Goal: Download file/media: Download file/media

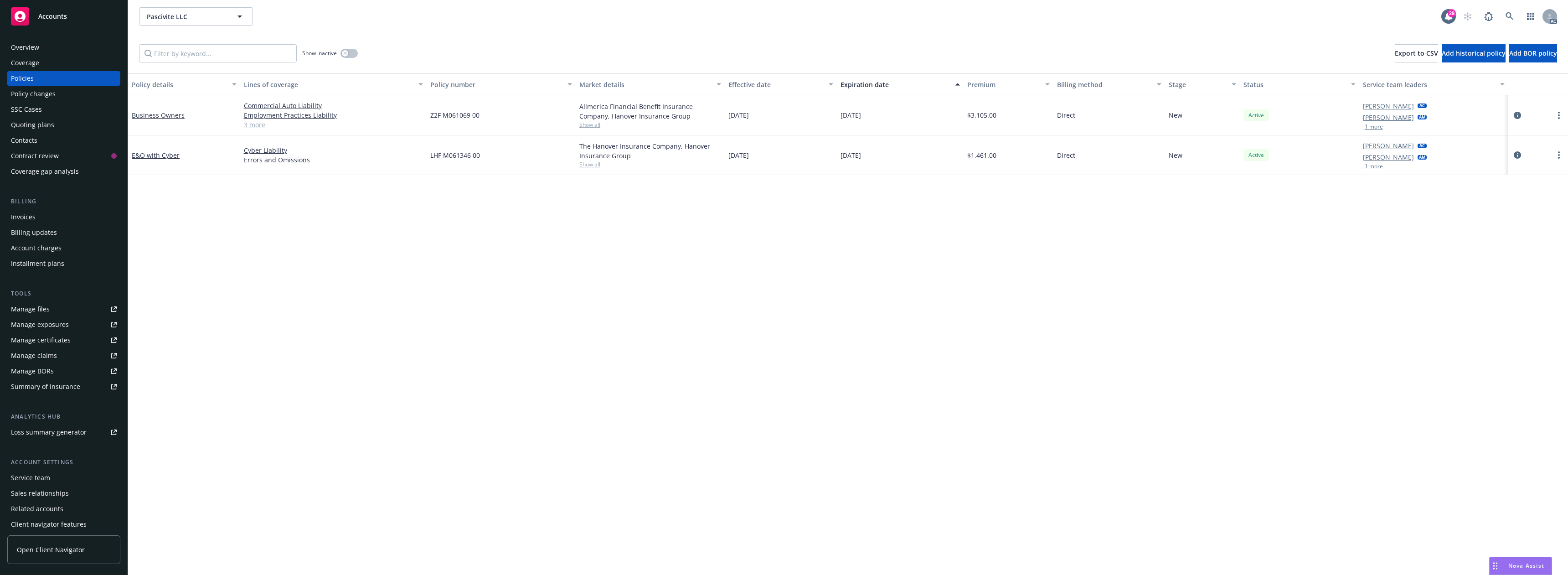
scroll to position [19, 0]
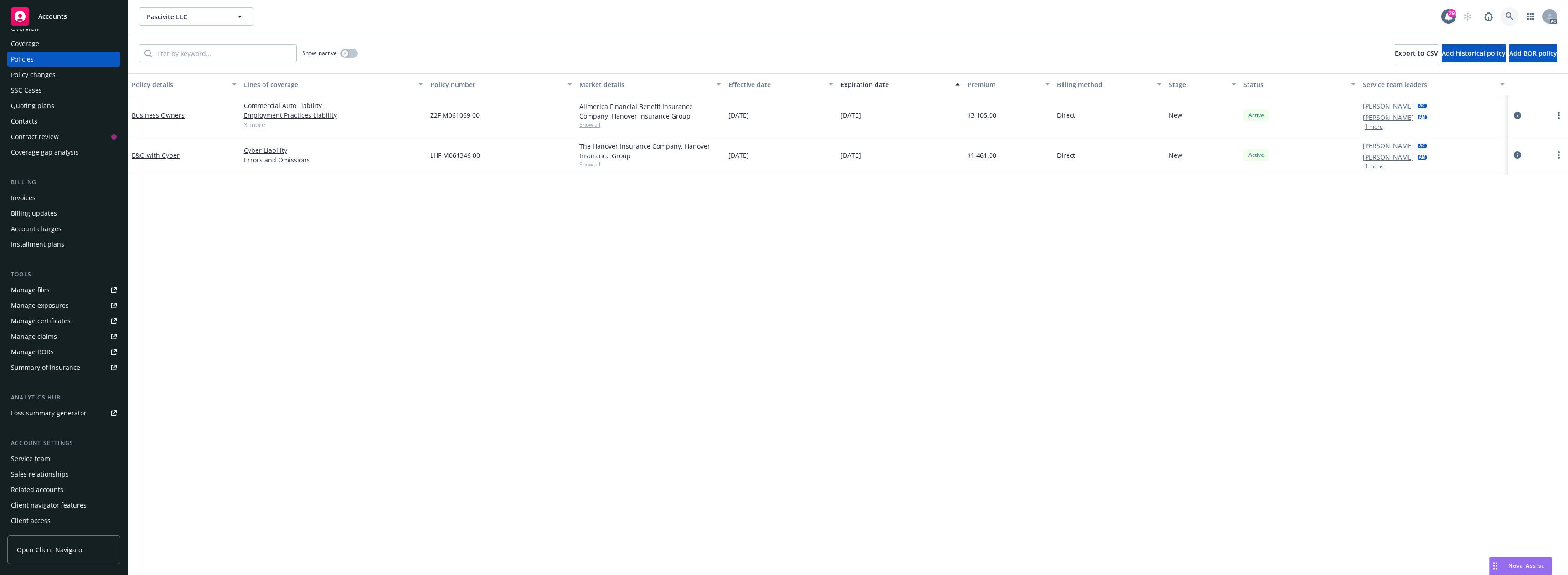
click at [1513, 8] on link at bounding box center [1510, 16] width 18 height 18
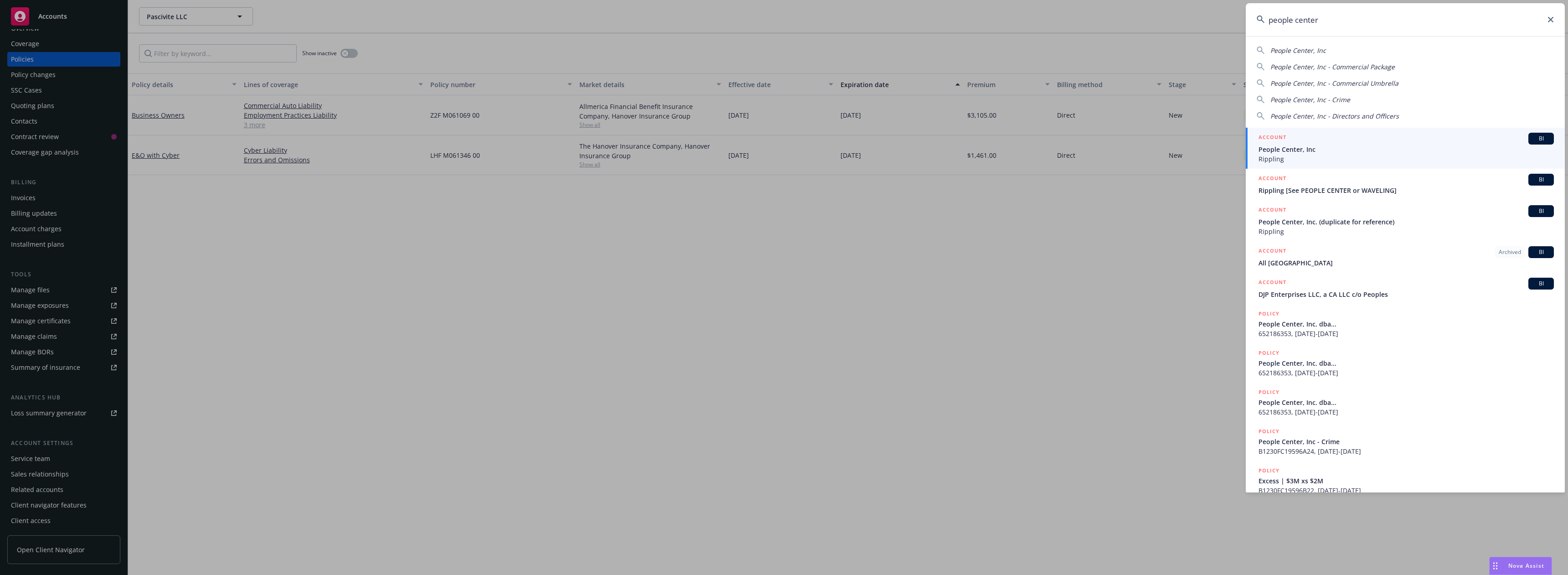
type input "people center"
click at [1296, 148] on span "People Center, Inc" at bounding box center [1406, 149] width 296 height 10
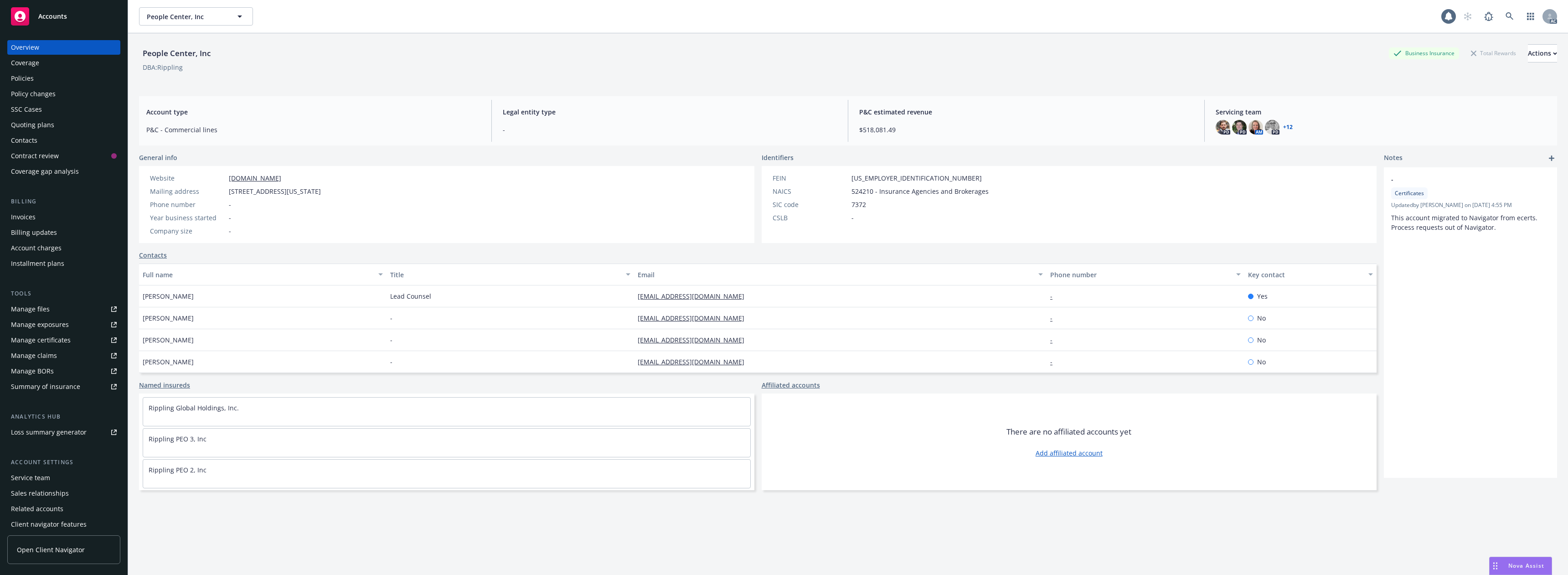
click at [33, 79] on div "Policies" at bounding box center [22, 78] width 23 height 15
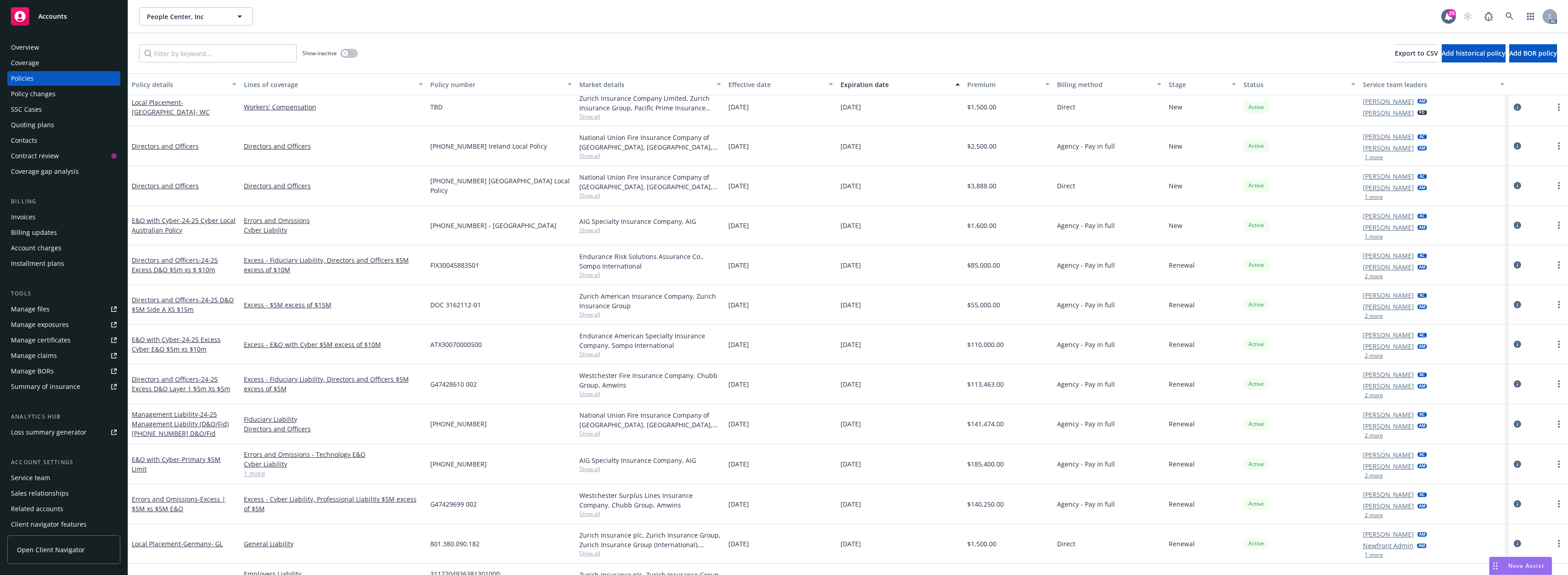
scroll to position [456, 0]
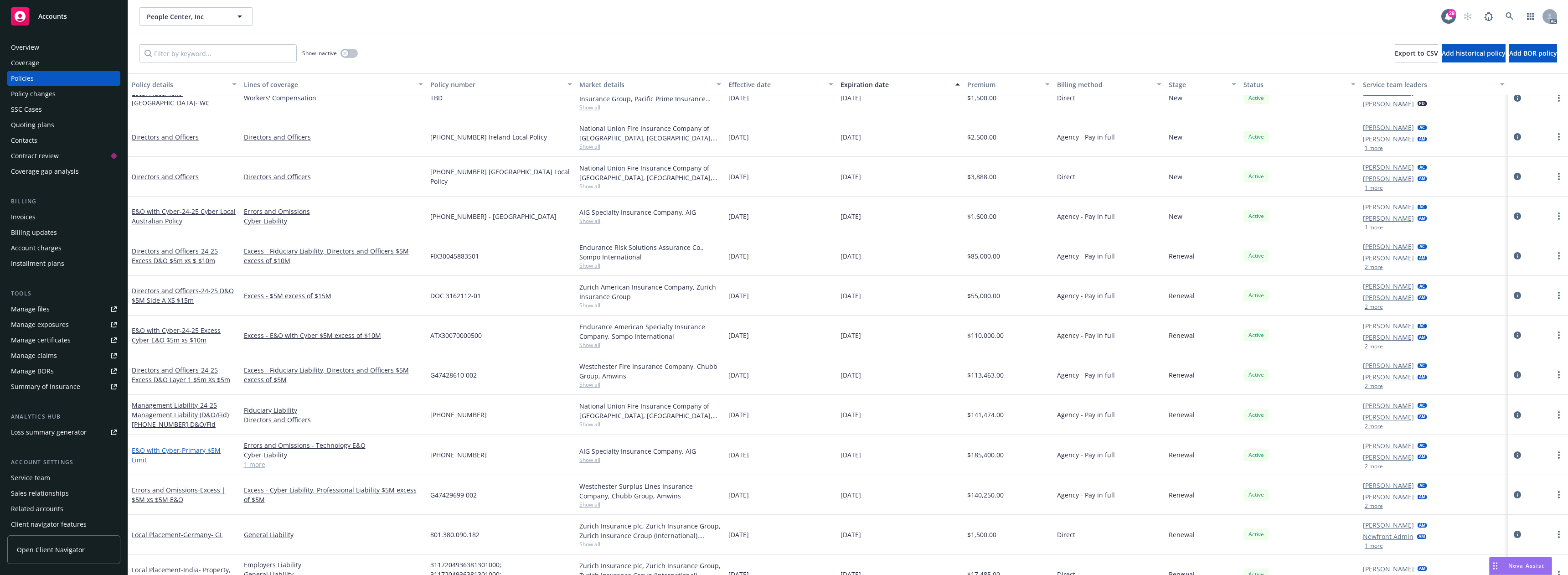
click at [209, 450] on span "- Primary $5M Limit" at bounding box center [176, 455] width 89 height 18
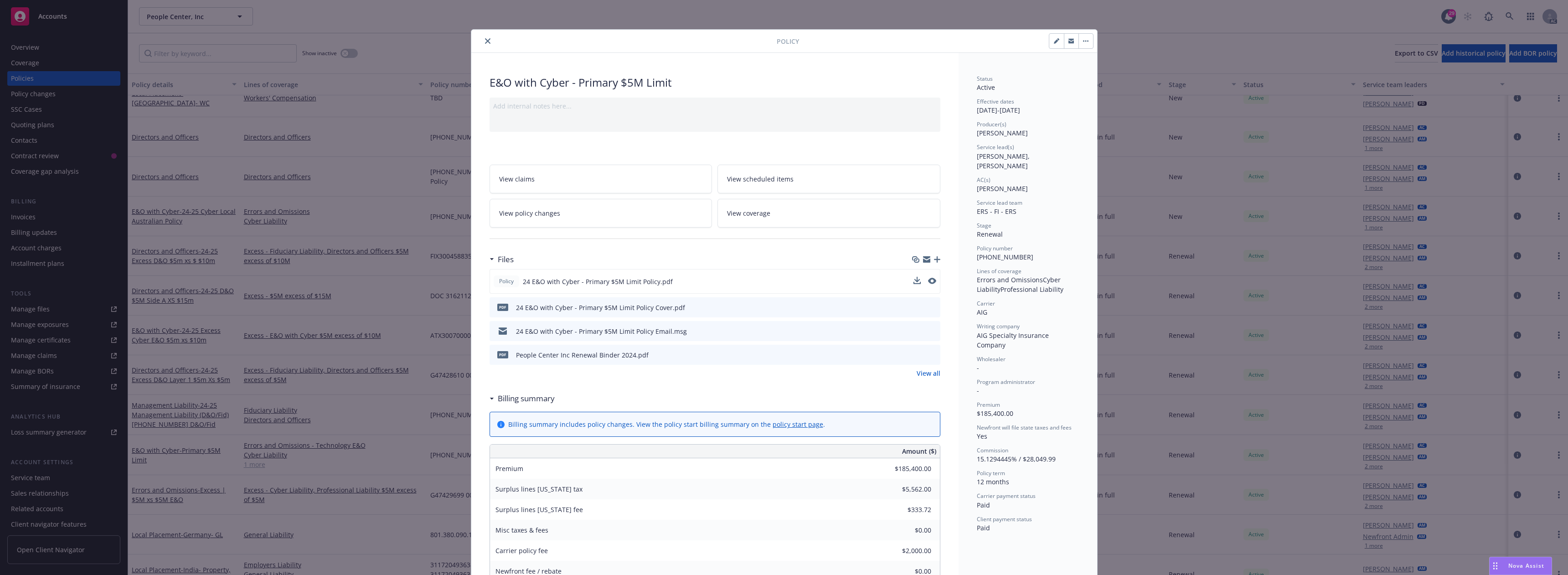
click at [920, 279] on div at bounding box center [925, 282] width 23 height 10
click at [913, 279] on icon "download file" at bounding box center [916, 281] width 7 height 7
click at [913, 281] on icon "download file" at bounding box center [916, 279] width 6 height 5
